Goal: Task Accomplishment & Management: Manage account settings

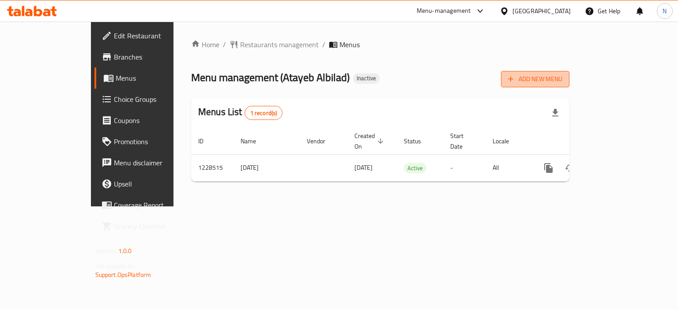
click at [563, 75] on span "Add New Menu" at bounding box center [535, 79] width 54 height 11
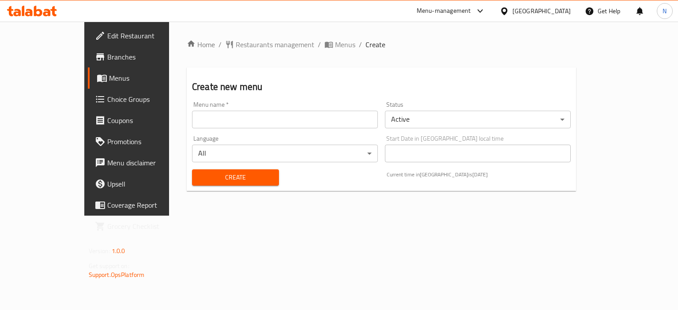
click at [253, 120] on input "text" at bounding box center [285, 120] width 186 height 18
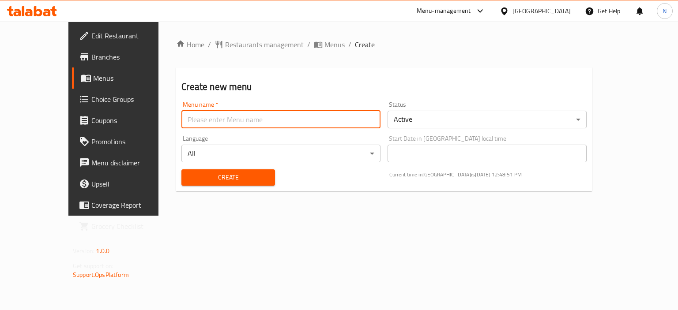
type input "menu"
click at [189, 176] on span "Create" at bounding box center [228, 177] width 79 height 11
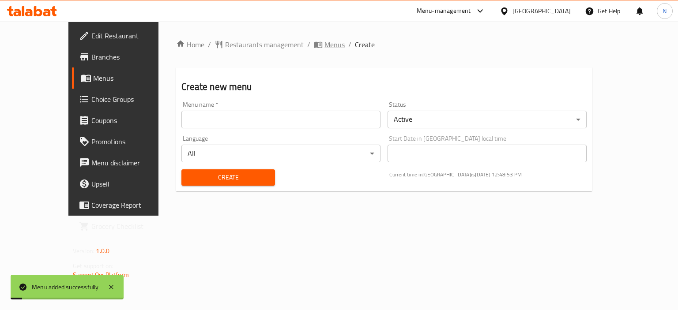
click at [325, 45] on span "Menus" at bounding box center [335, 44] width 20 height 11
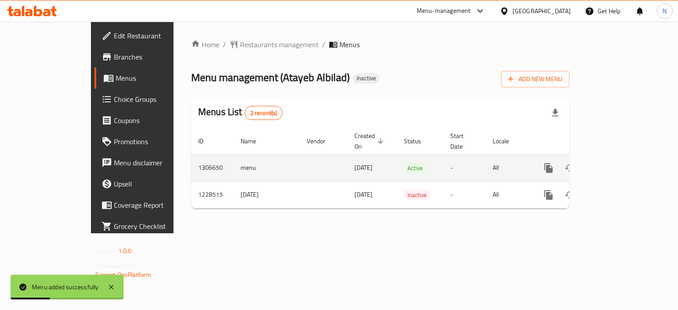
click at [616, 164] on icon "enhanced table" at bounding box center [612, 168] width 8 height 8
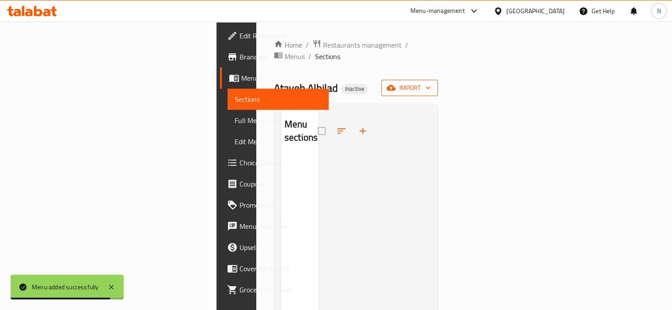
click at [438, 80] on button "import" at bounding box center [409, 88] width 57 height 16
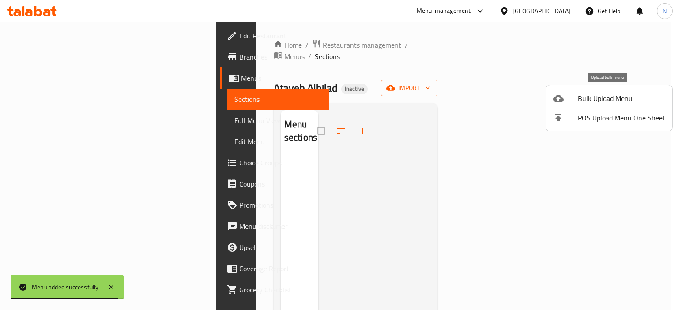
click at [585, 91] on li "Bulk Upload Menu" at bounding box center [609, 98] width 126 height 19
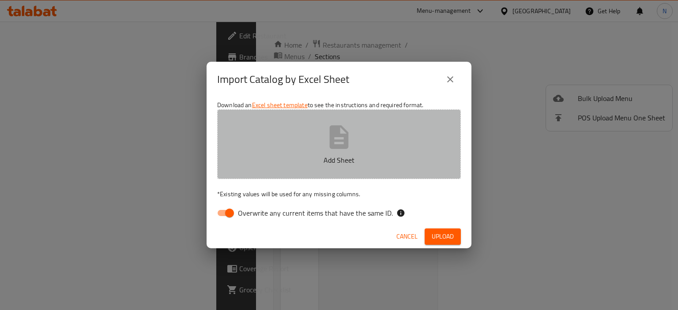
click at [288, 160] on p "Add Sheet" at bounding box center [339, 160] width 216 height 11
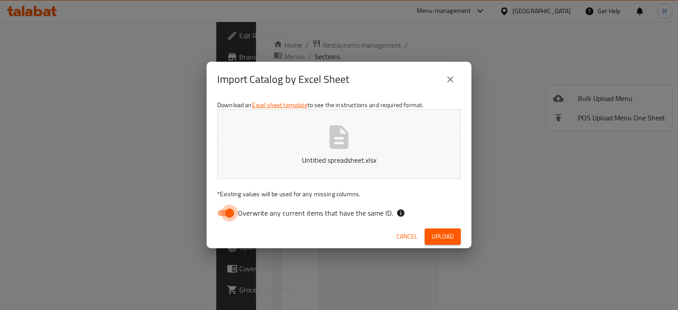
click at [223, 213] on input "Overwrite any current items that have the same ID." at bounding box center [229, 213] width 50 height 17
checkbox input "false"
click at [444, 238] on span "Upload" at bounding box center [443, 236] width 22 height 11
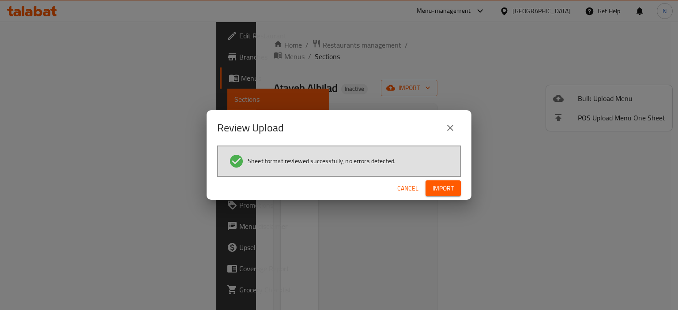
click at [447, 193] on span "Import" at bounding box center [443, 188] width 21 height 11
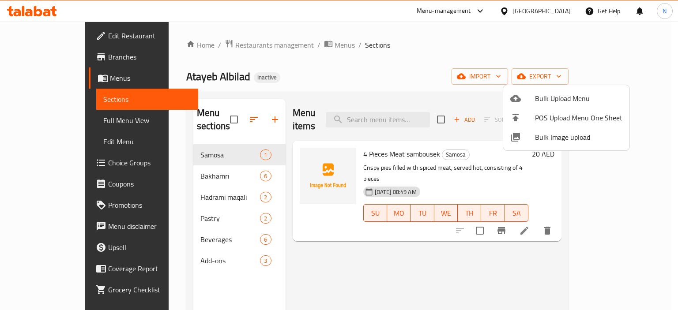
click at [433, 289] on div at bounding box center [339, 155] width 678 height 310
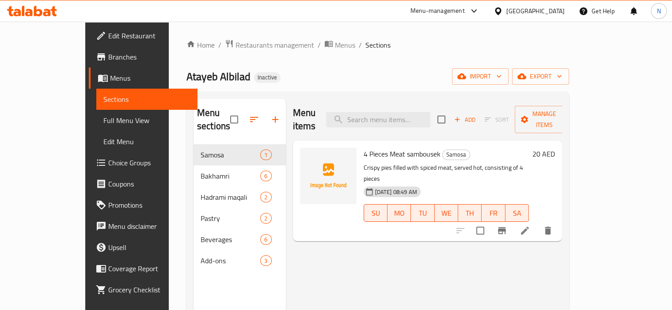
click at [103, 118] on span "Full Menu View" at bounding box center [146, 120] width 87 height 11
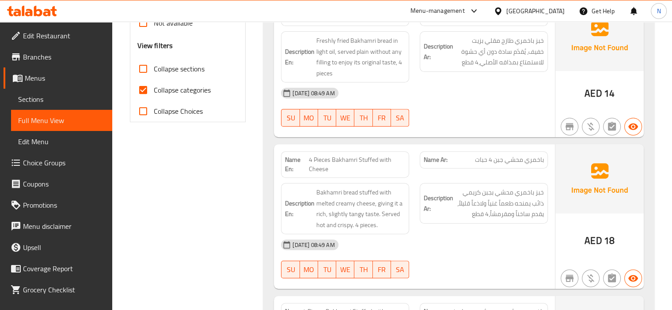
scroll to position [353, 0]
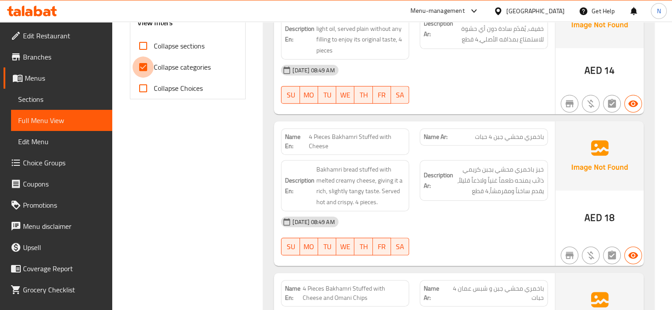
click at [140, 69] on input "Collapse categories" at bounding box center [142, 67] width 21 height 21
checkbox input "false"
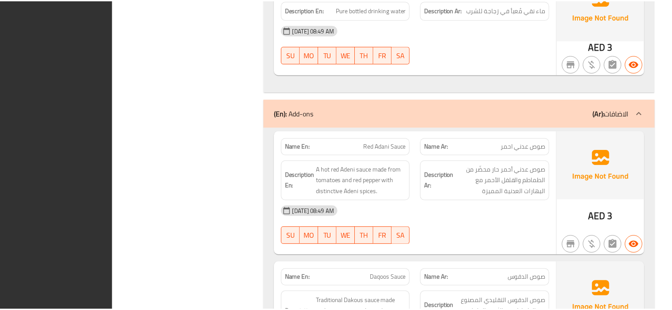
scroll to position [2903, 0]
